Goal: Task Accomplishment & Management: Manage account settings

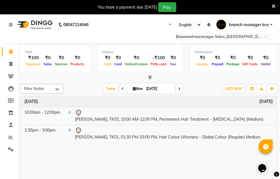
click at [150, 90] on input "[DATE]" at bounding box center [158, 88] width 29 height 9
select select "9"
select select "2025"
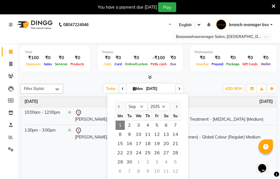
click at [122, 87] on icon at bounding box center [122, 88] width 2 height 3
type input "[DATE]"
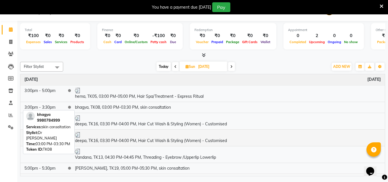
scroll to position [198, 0]
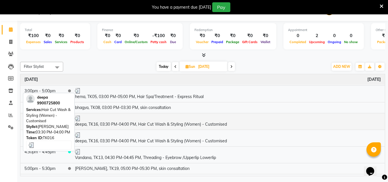
click at [191, 126] on td "deepa, TK16, 03:30 PM-04:00 PM, Hair Cut Wash & Styling (Women) - Customised" at bounding box center [228, 121] width 314 height 17
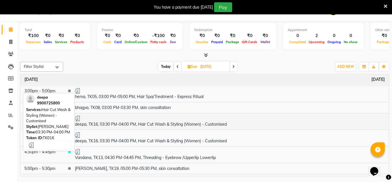
select select "3"
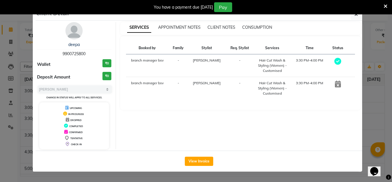
click at [279, 177] on ngb-modal-window "Client Detail deepa 9900725800 Wallet ₹0 Deposit Amount ₹0 Select MARK DONE UPC…" at bounding box center [196, 91] width 392 height 182
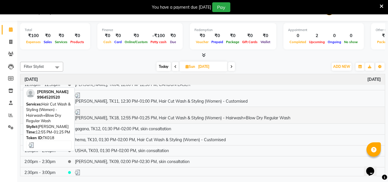
scroll to position [49, 0]
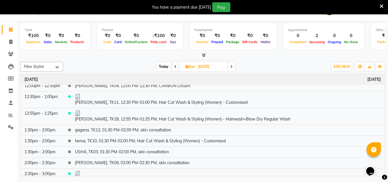
click at [174, 65] on icon at bounding box center [175, 66] width 2 height 3
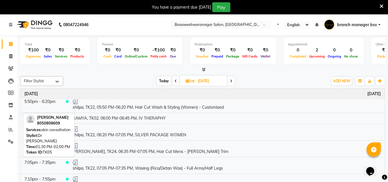
scroll to position [14, 0]
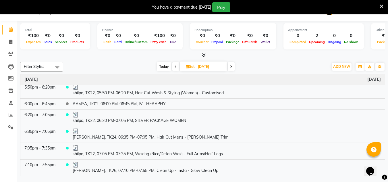
click at [229, 67] on span at bounding box center [231, 66] width 7 height 9
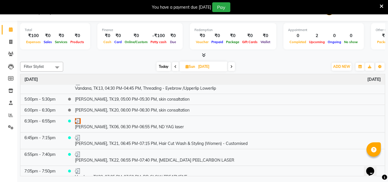
click at [229, 67] on span at bounding box center [231, 66] width 7 height 9
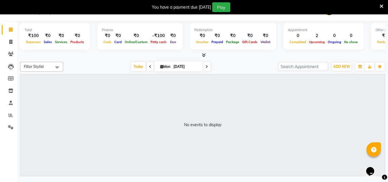
scroll to position [0, 0]
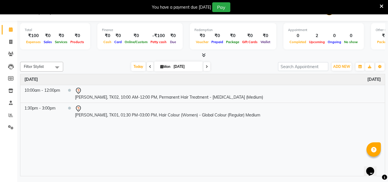
click at [208, 65] on span at bounding box center [206, 66] width 7 height 9
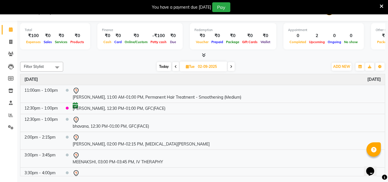
click at [175, 67] on icon at bounding box center [176, 66] width 2 height 3
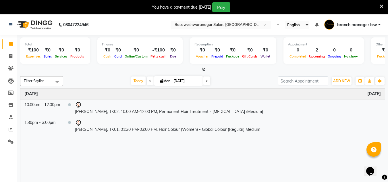
click at [240, 62] on div "Redemption ₹0 Voucher ₹0 Prepaid ₹0 Package ₹0 Gift Cards ₹0 Wallet" at bounding box center [233, 50] width 86 height 26
click at [246, 68] on div at bounding box center [202, 70] width 365 height 6
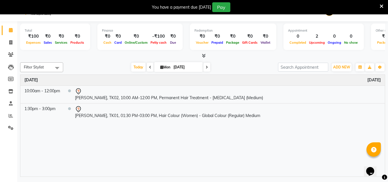
scroll to position [14, 0]
click at [207, 66] on icon at bounding box center [207, 66] width 2 height 3
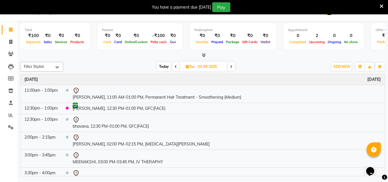
click at [230, 67] on icon at bounding box center [231, 66] width 2 height 3
type input "[DATE]"
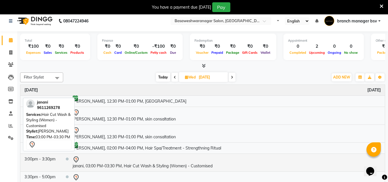
scroll to position [0, 0]
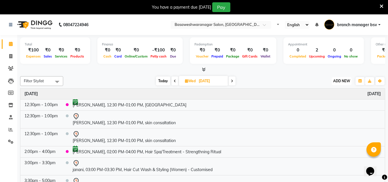
click at [279, 84] on button "ADD NEW Toggle Dropdown" at bounding box center [342, 81] width 20 height 8
click at [279, 91] on button "Add Appointment" at bounding box center [328, 91] width 45 height 7
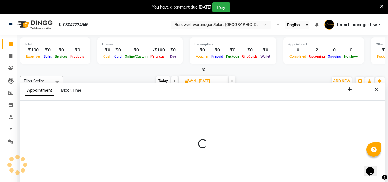
scroll to position [14, 0]
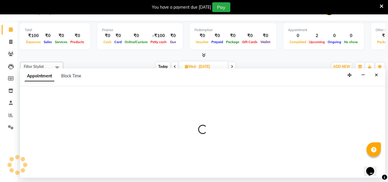
select select "tentative"
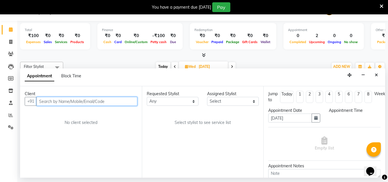
select select "540"
click at [88, 101] on input "text" at bounding box center [86, 101] width 101 height 9
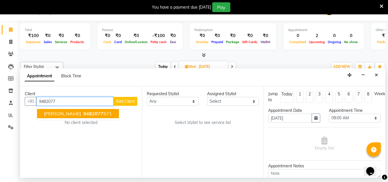
click at [88, 113] on ngb-highlight "9482077 571" at bounding box center [97, 114] width 30 height 6
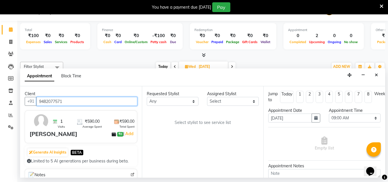
type input "9482077571"
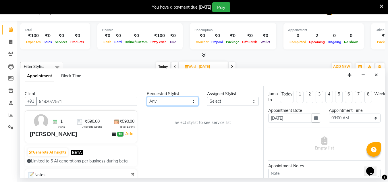
click at [196, 103] on select "Any [PERSON_NAME] manager bsv [PERSON_NAME] [PERSON_NAME] [PERSON_NAME] [PERSON…" at bounding box center [173, 101] width 52 height 9
select select "13737"
click at [147, 97] on select "Any [PERSON_NAME] manager bsv [PERSON_NAME] [PERSON_NAME] [PERSON_NAME] [PERSON…" at bounding box center [173, 101] width 52 height 9
select select "13737"
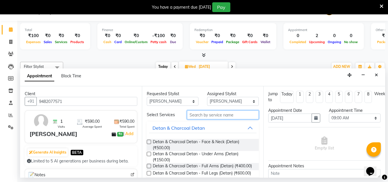
click at [224, 114] on input "text" at bounding box center [223, 114] width 72 height 9
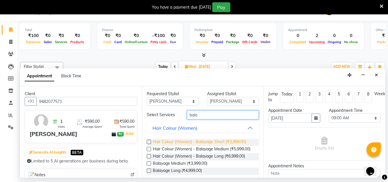
type input "bala"
click at [232, 144] on span "Hair Colour (Women) - Balayage Short (₹3,999.00)" at bounding box center [199, 142] width 93 height 7
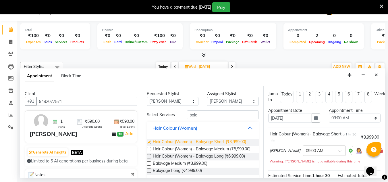
checkbox input "false"
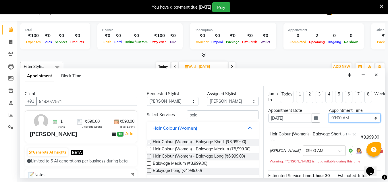
click at [279, 117] on select "Select 09:00 AM 09:15 AM 09:30 AM 09:45 AM 10:00 AM 10:15 AM 10:30 AM 10:45 AM …" at bounding box center [355, 117] width 52 height 9
select select "720"
click at [279, 113] on select "Select 09:00 AM 09:15 AM 09:30 AM 09:45 AM 10:00 AM 10:15 AM 10:30 AM 10:45 AM …" at bounding box center [355, 117] width 52 height 9
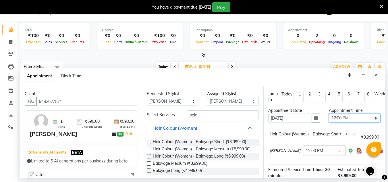
scroll to position [76, 0]
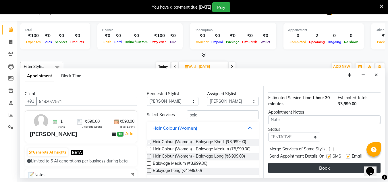
click at [279, 165] on button "Book" at bounding box center [324, 167] width 112 height 10
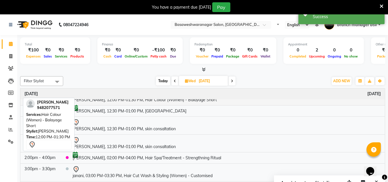
scroll to position [0, 0]
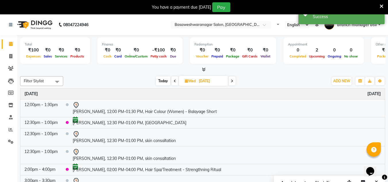
click at [176, 80] on span at bounding box center [174, 80] width 7 height 9
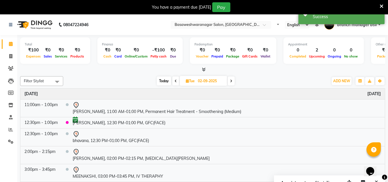
click at [176, 82] on icon at bounding box center [176, 80] width 2 height 3
type input "[DATE]"
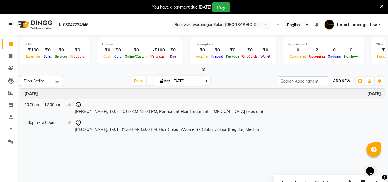
click at [279, 79] on span "ADD NEW" at bounding box center [341, 81] width 17 height 4
click at [279, 92] on button "Add Appointment" at bounding box center [328, 91] width 45 height 7
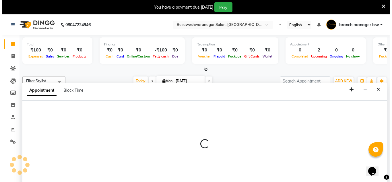
scroll to position [14, 0]
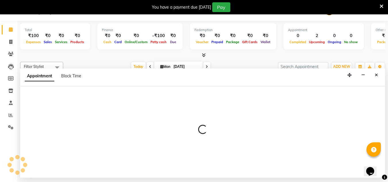
select select "tentative"
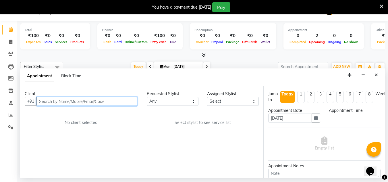
select select "540"
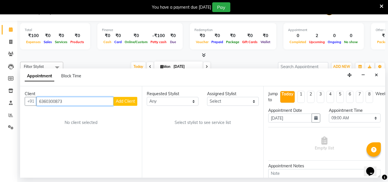
type input "6360300873"
click at [128, 101] on span "Add Client" at bounding box center [125, 100] width 19 height 5
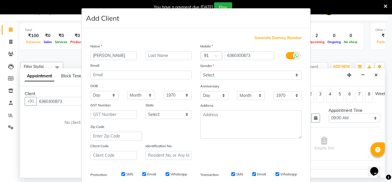
type input "[PERSON_NAME]"
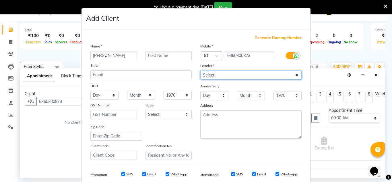
click at [216, 74] on select "Select [DEMOGRAPHIC_DATA] [DEMOGRAPHIC_DATA] Other Prefer Not To Say" at bounding box center [250, 75] width 101 height 9
select select "[DEMOGRAPHIC_DATA]"
click at [200, 71] on select "Select [DEMOGRAPHIC_DATA] [DEMOGRAPHIC_DATA] Other Prefer Not To Say" at bounding box center [250, 75] width 101 height 9
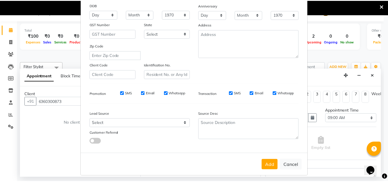
scroll to position [81, 0]
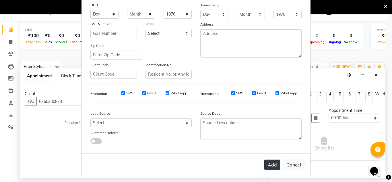
click at [274, 164] on button "Add" at bounding box center [272, 164] width 16 height 10
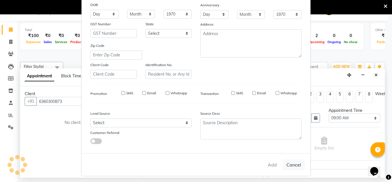
select select
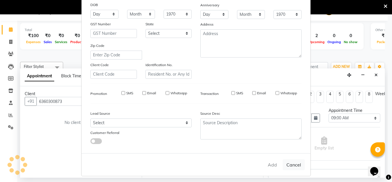
select select
checkbox input "false"
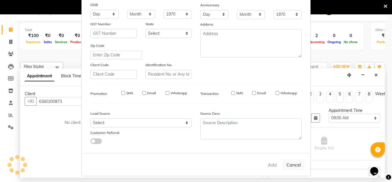
checkbox input "false"
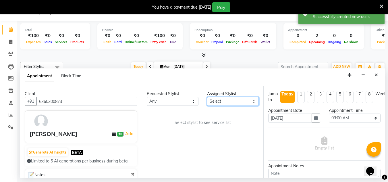
click at [223, 104] on select "Select [PERSON_NAME] manager bsv [PERSON_NAME] [PERSON_NAME] [PERSON_NAME] [PER…" at bounding box center [233, 101] width 52 height 9
select select "46882"
click at [207, 97] on select "Select [PERSON_NAME] manager bsv [PERSON_NAME] [PERSON_NAME] [PERSON_NAME] [PER…" at bounding box center [233, 101] width 52 height 9
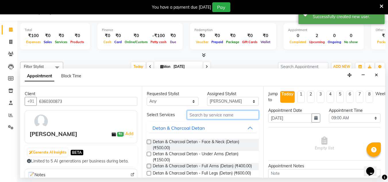
click at [212, 115] on input "text" at bounding box center [223, 114] width 72 height 9
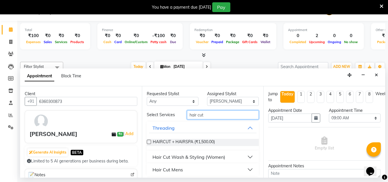
scroll to position [3, 0]
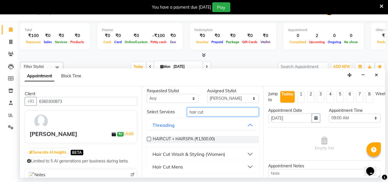
type input "hair cut"
click at [243, 153] on button "Hair Cut Wash & Styling (Women)" at bounding box center [203, 154] width 108 height 10
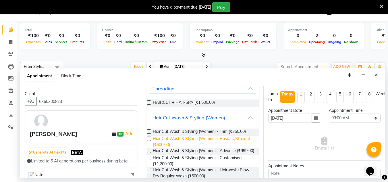
scroll to position [40, 0]
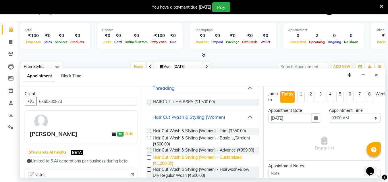
click at [164, 164] on span "Hair Cut Wash & Styling (Women) - Customised (₹1,200.00)" at bounding box center [204, 160] width 102 height 12
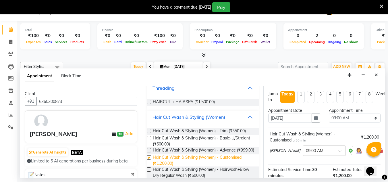
checkbox input "false"
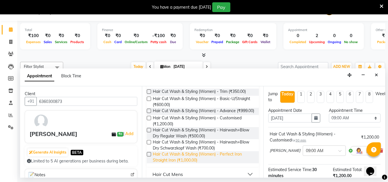
scroll to position [80, 0]
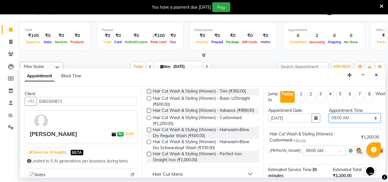
click at [279, 121] on select "Select 09:00 AM 09:15 AM 09:30 AM 09:45 AM 10:00 AM 10:15 AM 10:30 AM 10:45 AM …" at bounding box center [355, 117] width 52 height 9
select select "1050"
click at [279, 113] on select "Select 09:00 AM 09:15 AM 09:30 AM 09:45 AM 10:00 AM 10:15 AM 10:30 AM 10:45 AM …" at bounding box center [355, 117] width 52 height 9
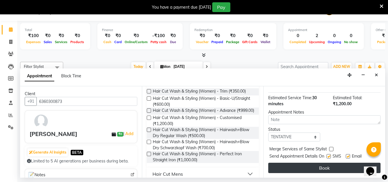
click at [279, 163] on button "Book" at bounding box center [324, 167] width 112 height 10
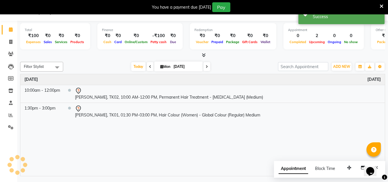
scroll to position [0, 0]
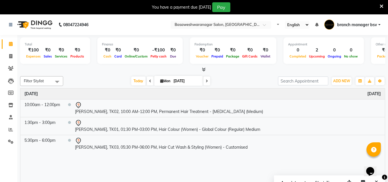
click at [207, 81] on icon at bounding box center [207, 80] width 2 height 3
type input "02-09-2025"
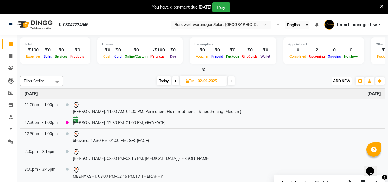
click at [279, 81] on span "ADD NEW" at bounding box center [341, 81] width 17 height 4
click at [279, 90] on button "Add Appointment" at bounding box center [328, 91] width 45 height 7
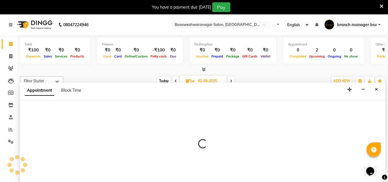
scroll to position [14, 0]
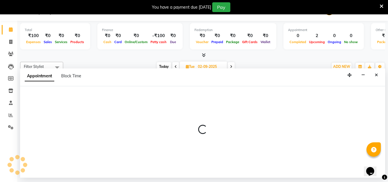
select select "540"
select select "tentative"
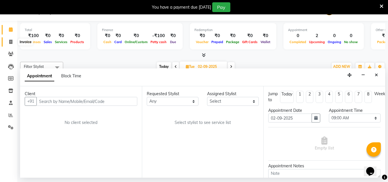
click at [14, 40] on span at bounding box center [11, 42] width 10 height 7
select select "service"
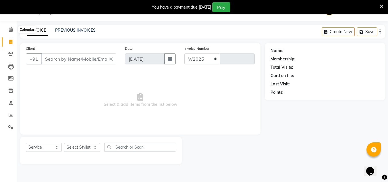
select select "842"
type input "0999"
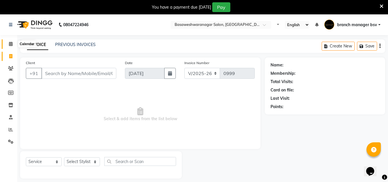
click at [9, 41] on span at bounding box center [11, 44] width 10 height 7
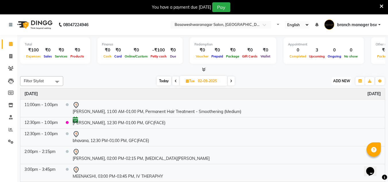
click at [279, 83] on button "ADD NEW Toggle Dropdown" at bounding box center [342, 81] width 20 height 8
click at [279, 92] on button "Add Appointment" at bounding box center [328, 91] width 45 height 7
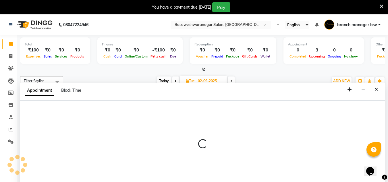
scroll to position [14, 0]
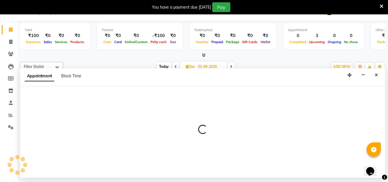
select select "tentative"
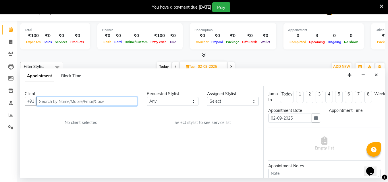
select select "540"
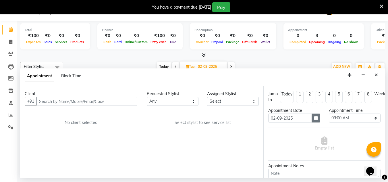
click at [279, 118] on button "button" at bounding box center [315, 117] width 9 height 9
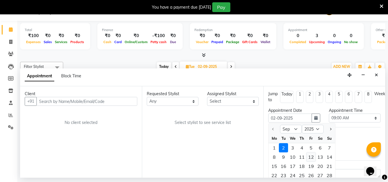
click at [279, 154] on div "12" at bounding box center [310, 156] width 9 height 9
type input "[DATE]"
select select "540"
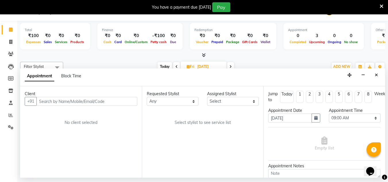
drag, startPoint x: 298, startPoint y: 131, endPoint x: 280, endPoint y: 158, distance: 32.7
click at [279, 158] on div "Empty list" at bounding box center [324, 144] width 112 height 34
click at [279, 117] on icon "button" at bounding box center [315, 118] width 3 height 4
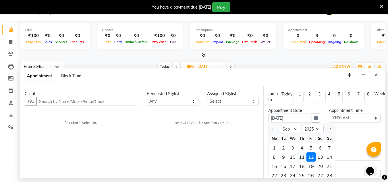
click at [279, 157] on div "11" at bounding box center [301, 156] width 9 height 9
type input "[DATE]"
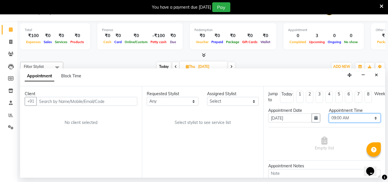
click at [279, 116] on select "Select 09:00 AM 09:15 AM 09:30 AM 09:45 AM 10:00 AM 10:15 AM 10:30 AM 10:45 AM …" at bounding box center [355, 117] width 52 height 9
select select "960"
click at [279, 113] on select "Select 09:00 AM 09:15 AM 09:30 AM 09:45 AM 10:00 AM 10:15 AM 10:30 AM 10:45 AM …" at bounding box center [355, 117] width 52 height 9
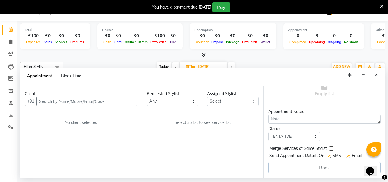
scroll to position [56, 0]
click at [103, 100] on input "text" at bounding box center [86, 101] width 101 height 9
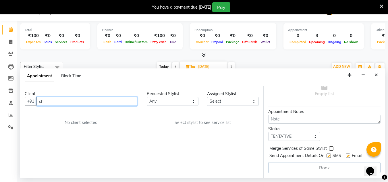
type input "s"
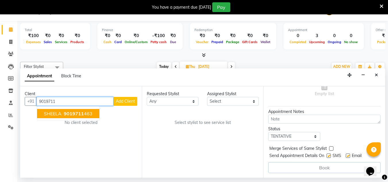
click at [75, 115] on span "9019711" at bounding box center [74, 114] width 20 height 6
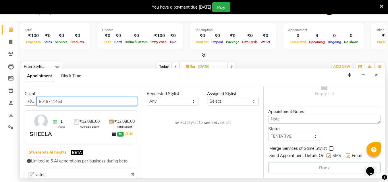
type input "9019711463"
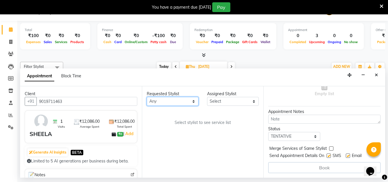
click at [176, 101] on select "Any [PERSON_NAME] manager bsv [PERSON_NAME] [PERSON_NAME] [PERSON_NAME] [PERSON…" at bounding box center [173, 101] width 52 height 9
select select "47930"
click at [147, 97] on select "Any [PERSON_NAME] manager bsv [PERSON_NAME] [PERSON_NAME] [PERSON_NAME] [PERSON…" at bounding box center [173, 101] width 52 height 9
select select "47930"
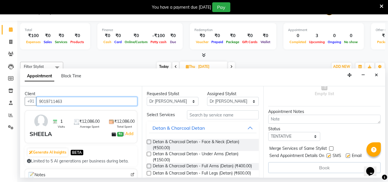
click at [78, 98] on input "9019711463" at bounding box center [86, 101] width 101 height 9
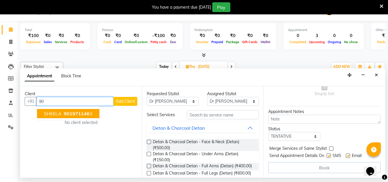
type input "9"
click at [87, 116] on ngb-highlight "8971225 187" at bounding box center [76, 114] width 30 height 6
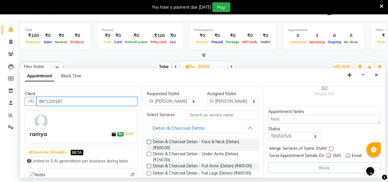
type input "8971225187"
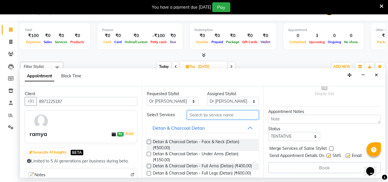
click at [204, 115] on input "text" at bounding box center [223, 114] width 72 height 9
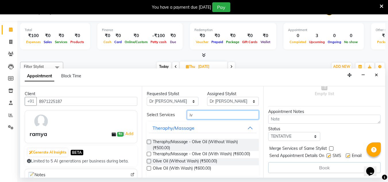
type input "i"
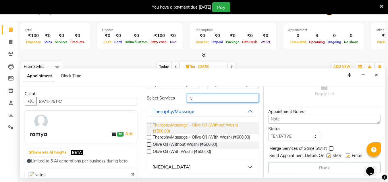
scroll to position [22, 0]
type input "iv"
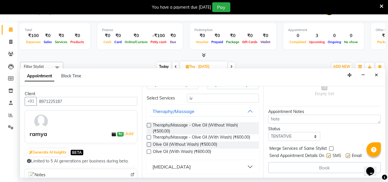
click at [246, 165] on button "[MEDICAL_DATA]" at bounding box center [203, 166] width 108 height 10
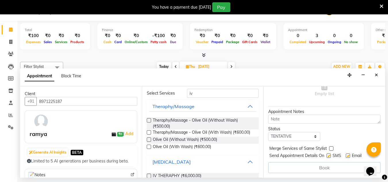
scroll to position [38, 0]
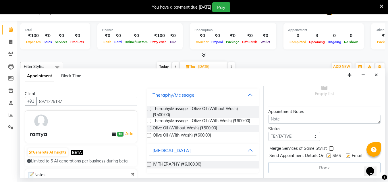
click at [149, 164] on label at bounding box center [149, 164] width 4 height 4
click at [149, 164] on input "checkbox" at bounding box center [149, 165] width 4 height 4
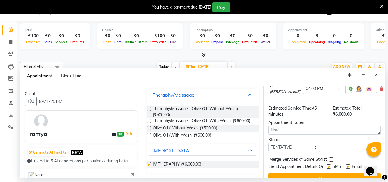
checkbox input "false"
click at [279, 145] on select "Select TENTATIVE CONFIRM UPCOMING" at bounding box center [294, 147] width 52 height 9
click at [268, 143] on select "Select TENTATIVE CONFIRM UPCOMING" at bounding box center [294, 147] width 52 height 9
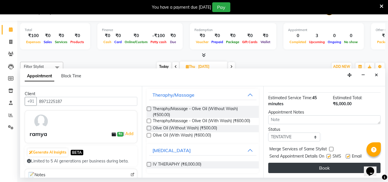
click at [279, 164] on button "Book" at bounding box center [324, 167] width 112 height 10
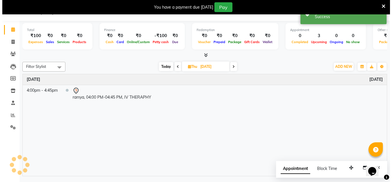
scroll to position [0, 0]
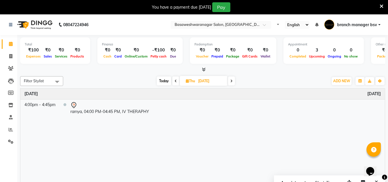
click at [192, 83] on span "[DATE]" at bounding box center [204, 81] width 48 height 10
click at [187, 82] on icon at bounding box center [187, 81] width 3 height 4
select select "9"
select select "2025"
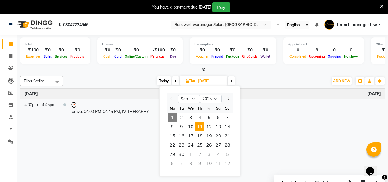
click at [175, 119] on span "1" at bounding box center [172, 117] width 9 height 9
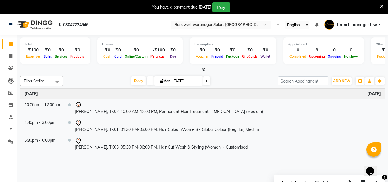
click at [279, 3] on span at bounding box center [381, 6] width 4 height 6
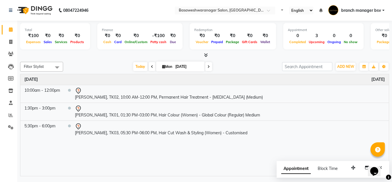
click at [208, 66] on icon at bounding box center [209, 66] width 2 height 3
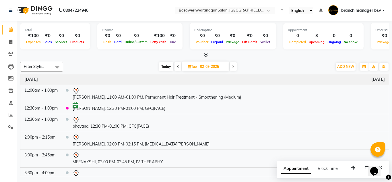
click at [232, 68] on span at bounding box center [233, 66] width 7 height 9
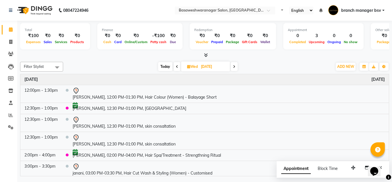
click at [234, 68] on icon at bounding box center [234, 66] width 2 height 3
type input "[DATE]"
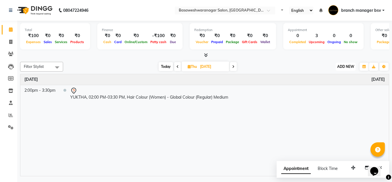
click at [279, 69] on button "ADD NEW Toggle Dropdown" at bounding box center [346, 67] width 20 height 8
click at [279, 74] on button "Add Appointment" at bounding box center [332, 77] width 45 height 7
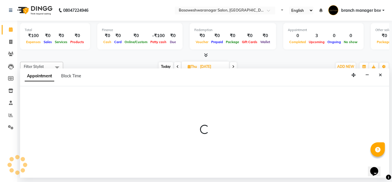
select select "540"
select select "tentative"
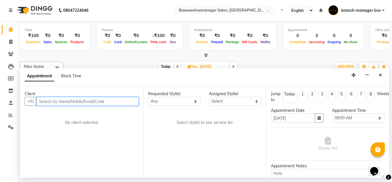
click at [102, 99] on input "text" at bounding box center [87, 101] width 102 height 9
type input "8105876749"
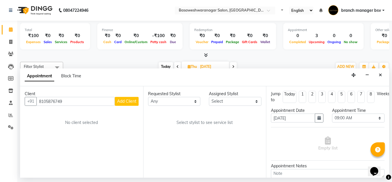
click at [136, 98] on button "Add Client" at bounding box center [127, 101] width 24 height 9
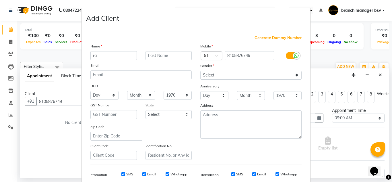
type input "r"
type input "Rachitha"
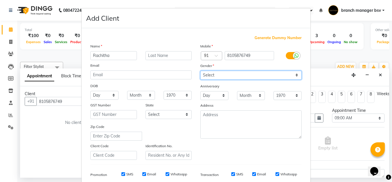
click at [208, 75] on select "Select [DEMOGRAPHIC_DATA] [DEMOGRAPHIC_DATA] Other Prefer Not To Say" at bounding box center [250, 75] width 101 height 9
select select "[DEMOGRAPHIC_DATA]"
click at [200, 71] on select "Select [DEMOGRAPHIC_DATA] [DEMOGRAPHIC_DATA] Other Prefer Not To Say" at bounding box center [250, 75] width 101 height 9
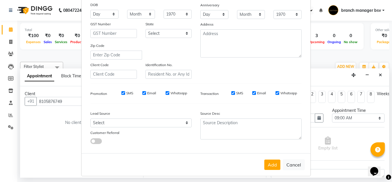
scroll to position [83, 0]
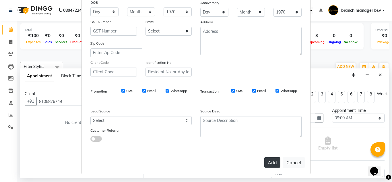
click at [274, 159] on button "Add" at bounding box center [272, 162] width 16 height 10
select select
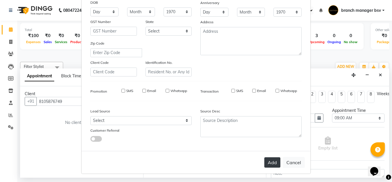
select select
checkbox input "false"
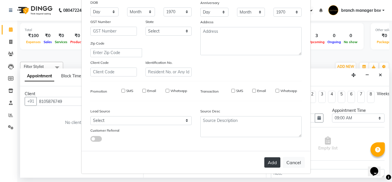
checkbox input "false"
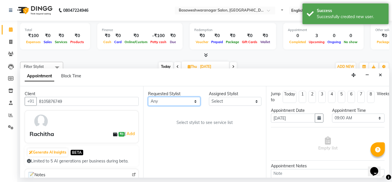
click at [176, 103] on select "Any [PERSON_NAME] manager bsv [PERSON_NAME] [PERSON_NAME] [PERSON_NAME] [PERSON…" at bounding box center [174, 101] width 53 height 9
select select "46882"
click at [148, 97] on select "Any [PERSON_NAME] manager bsv [PERSON_NAME] [PERSON_NAME] [PERSON_NAME] [PERSON…" at bounding box center [174, 101] width 53 height 9
select select "46882"
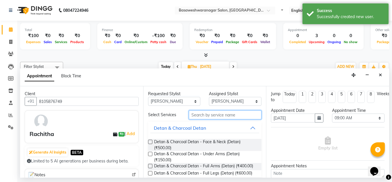
click at [202, 115] on input "text" at bounding box center [225, 114] width 73 height 9
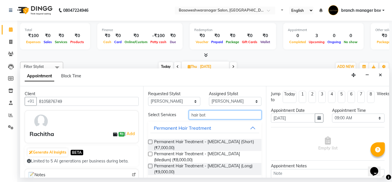
type input "hair bot"
click at [150, 141] on label at bounding box center [150, 141] width 4 height 4
click at [150, 141] on input "checkbox" at bounding box center [150, 142] width 4 height 4
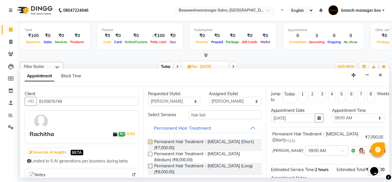
checkbox input "false"
click at [279, 115] on select "Select 09:00 AM 09:15 AM 09:30 AM 09:45 AM 10:00 AM 10:15 AM 10:30 AM 10:45 AM …" at bounding box center [358, 117] width 53 height 9
select select "720"
click at [279, 113] on select "Select 09:00 AM 09:15 AM 09:30 AM 09:45 AM 10:00 AM 10:15 AM 10:30 AM 10:45 AM …" at bounding box center [358, 117] width 53 height 9
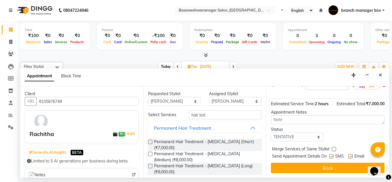
scroll to position [71, 0]
click at [279, 139] on select "Select TENTATIVE CONFIRM UPCOMING" at bounding box center [297, 136] width 53 height 9
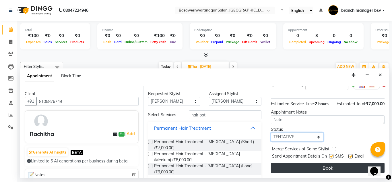
click at [271, 133] on select "Select TENTATIVE CONFIRM UPCOMING" at bounding box center [297, 136] width 53 height 9
click at [279, 169] on button "Book" at bounding box center [328, 167] width 114 height 10
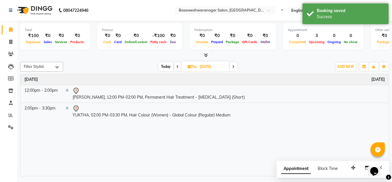
click at [178, 63] on span at bounding box center [177, 66] width 7 height 9
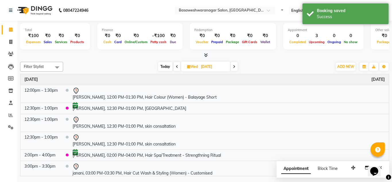
click at [177, 65] on icon at bounding box center [177, 66] width 2 height 3
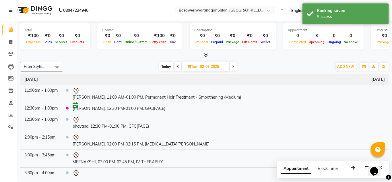
click at [177, 65] on icon at bounding box center [178, 66] width 2 height 3
type input "[DATE]"
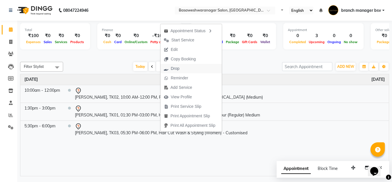
click at [170, 69] on span "Drop" at bounding box center [171, 68] width 22 height 9
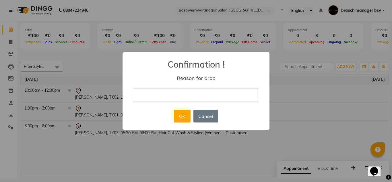
click at [167, 89] on input "text" at bounding box center [196, 94] width 126 height 13
type input "she will go to [GEOGRAPHIC_DATA]"
click at [186, 116] on button "OK" at bounding box center [182, 116] width 16 height 13
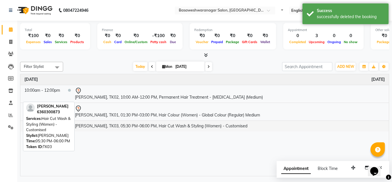
click at [218, 127] on td "[PERSON_NAME], TK03, 05:30 PM-06:00 PM, Hair Cut Wash & Styling (Women) - Custo…" at bounding box center [230, 125] width 318 height 11
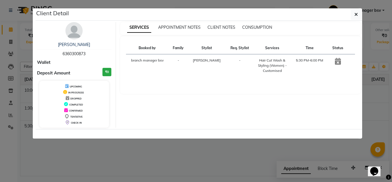
click at [279, 64] on icon at bounding box center [338, 61] width 6 height 7
click at [279, 60] on icon at bounding box center [338, 61] width 6 height 7
click at [279, 12] on button "button" at bounding box center [356, 14] width 11 height 11
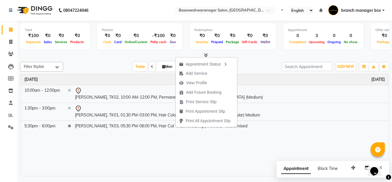
drag, startPoint x: 185, startPoint y: 141, endPoint x: 150, endPoint y: 148, distance: 35.6
click at [150, 148] on div "Time Event [DATE] 10:00am - 12:00pm [PERSON_NAME], TK02, 10:00 AM-12:00 PM, Per…" at bounding box center [204, 125] width 369 height 102
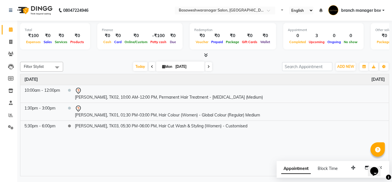
click at [150, 148] on div "Time Event [DATE] 10:00am - 12:00pm [PERSON_NAME], TK02, 10:00 AM-12:00 PM, Per…" at bounding box center [204, 125] width 369 height 102
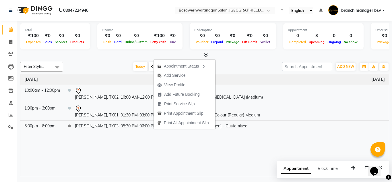
click at [153, 149] on div "Time Event [DATE] 10:00am - 12:00pm [PERSON_NAME], TK02, 10:00 AM-12:00 PM, Per…" at bounding box center [204, 125] width 369 height 102
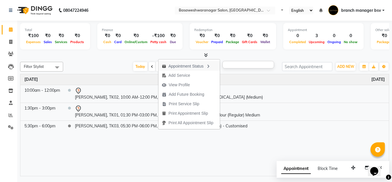
click at [181, 65] on div "Appointment Status" at bounding box center [188, 66] width 61 height 10
